Goal: Task Accomplishment & Management: Use online tool/utility

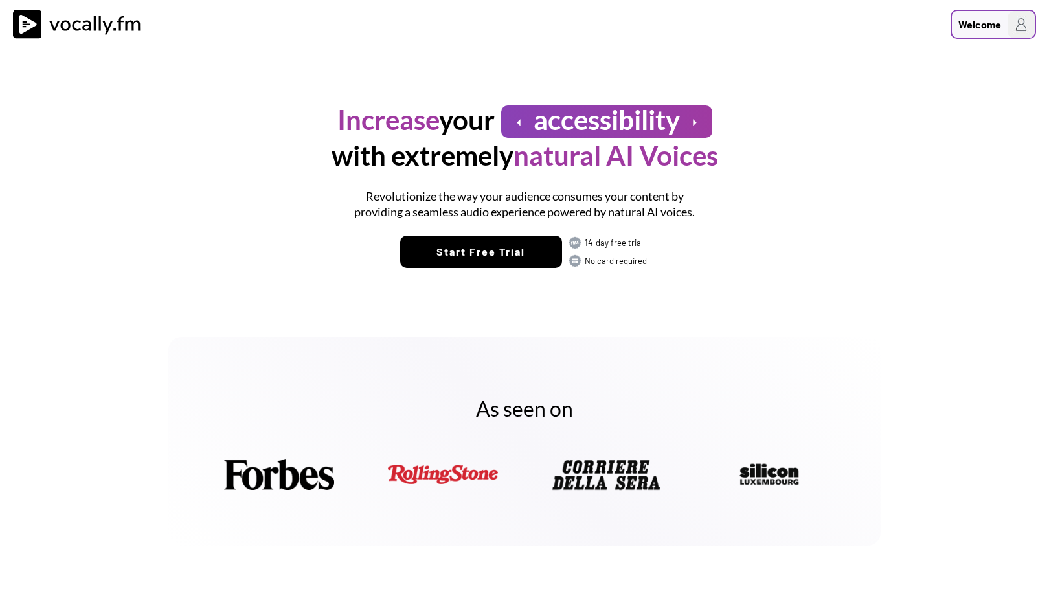
click at [984, 23] on div "Welcome" at bounding box center [979, 25] width 43 height 16
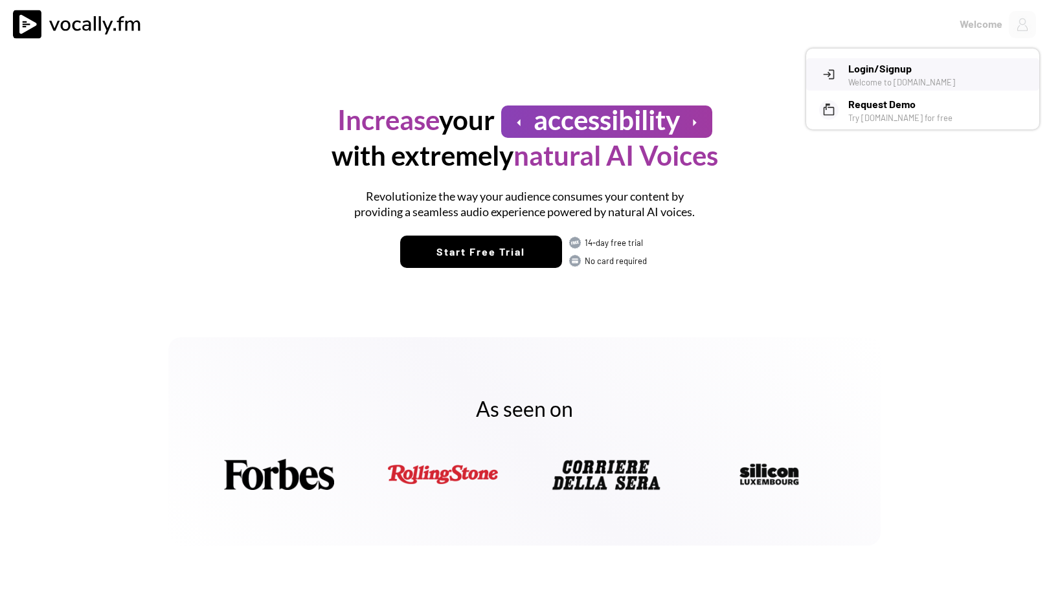
click at [885, 69] on h3 "Login/Signup" at bounding box center [938, 69] width 181 height 16
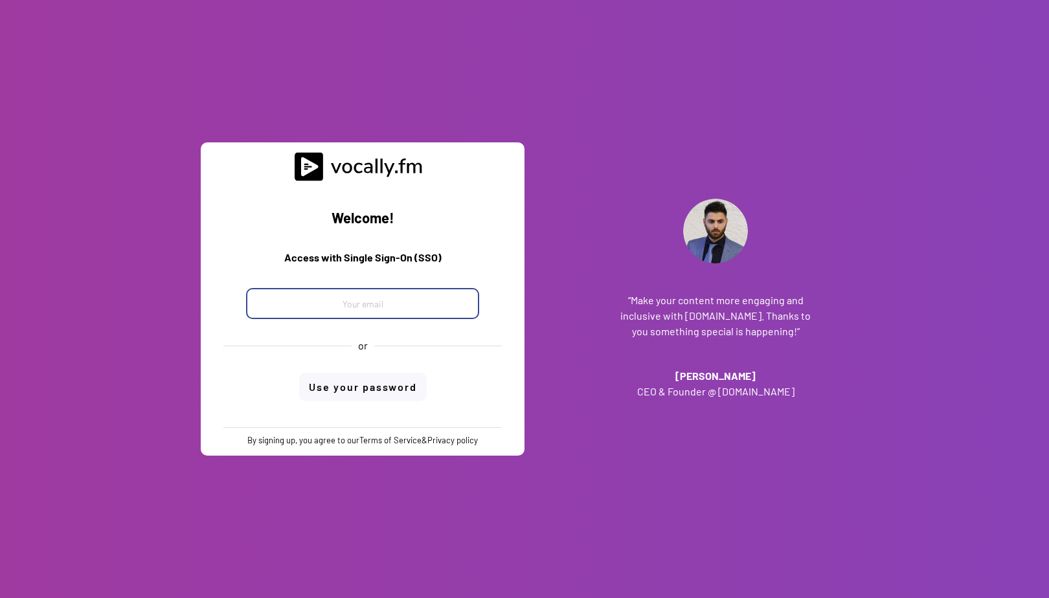
click at [343, 306] on input "email" at bounding box center [362, 303] width 233 height 31
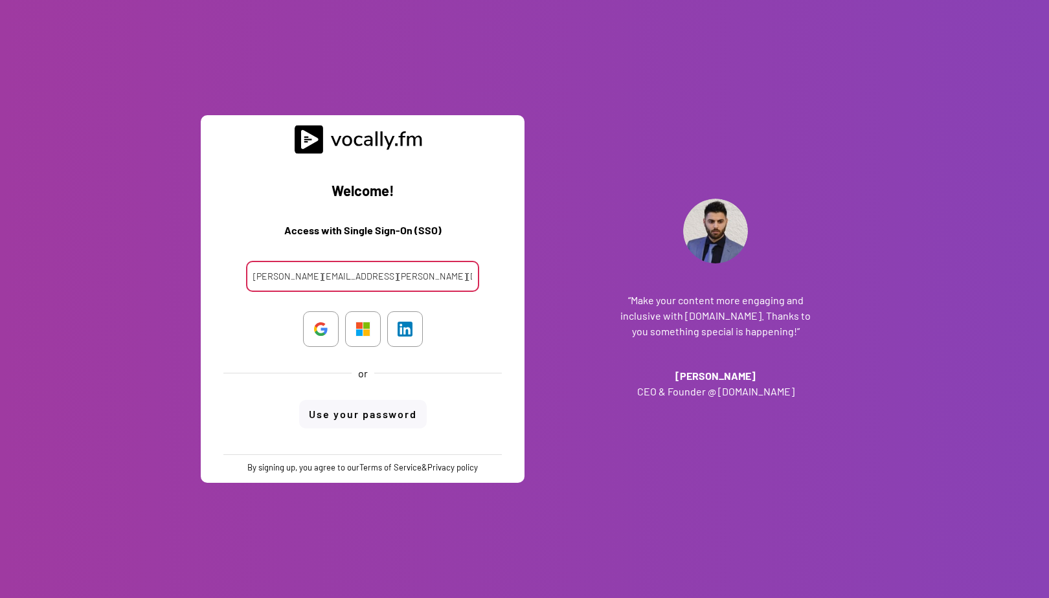
type input "clara.ferrante@external.eni.c"
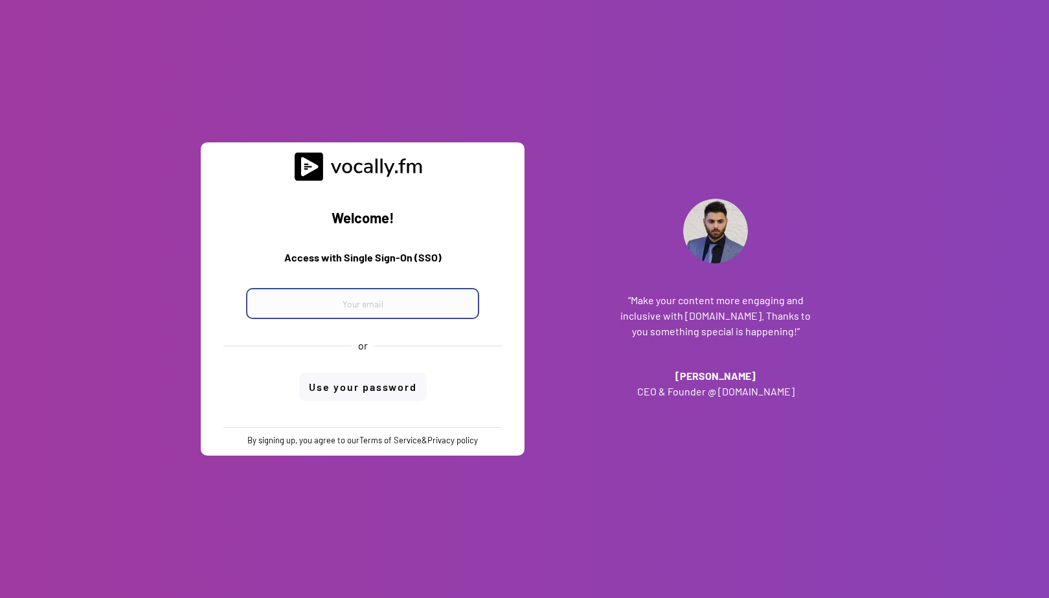
click at [339, 300] on input "email" at bounding box center [362, 303] width 233 height 31
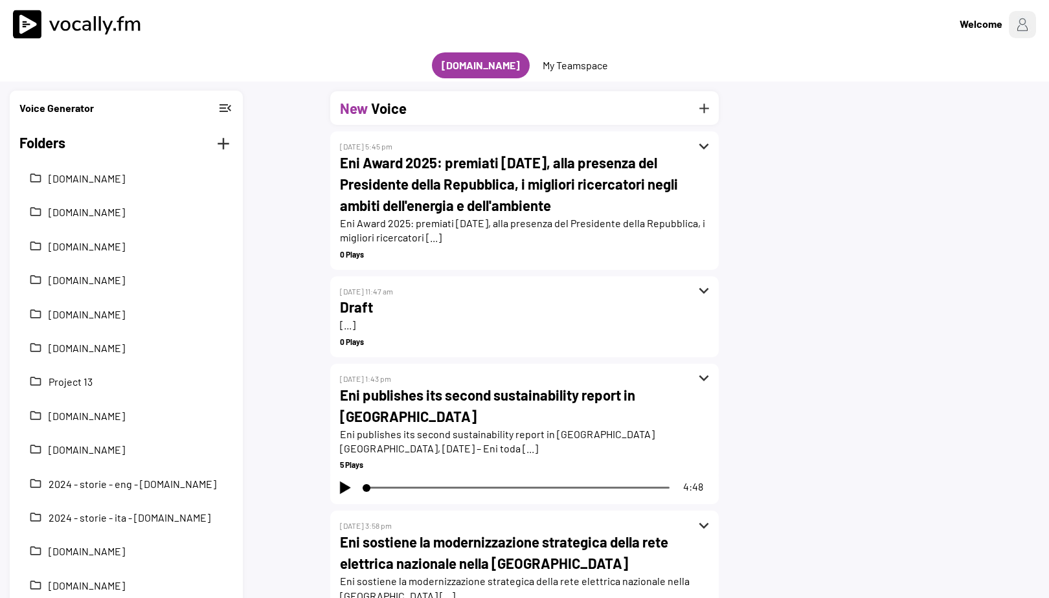
click at [486, 199] on h2 "Eni Award 2025: premiati [DATE], alla presenza del Presidente della Repubblica,…" at bounding box center [524, 184] width 369 height 64
